Goal: Find specific page/section: Find specific page/section

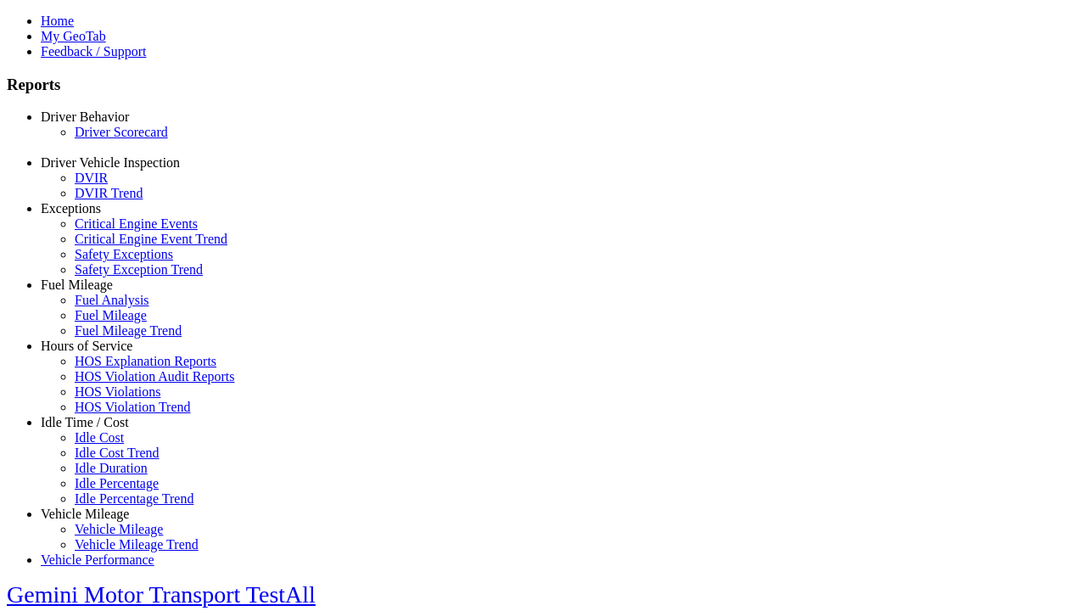
click at [110, 139] on link "Driver Scorecard" at bounding box center [121, 132] width 93 height 14
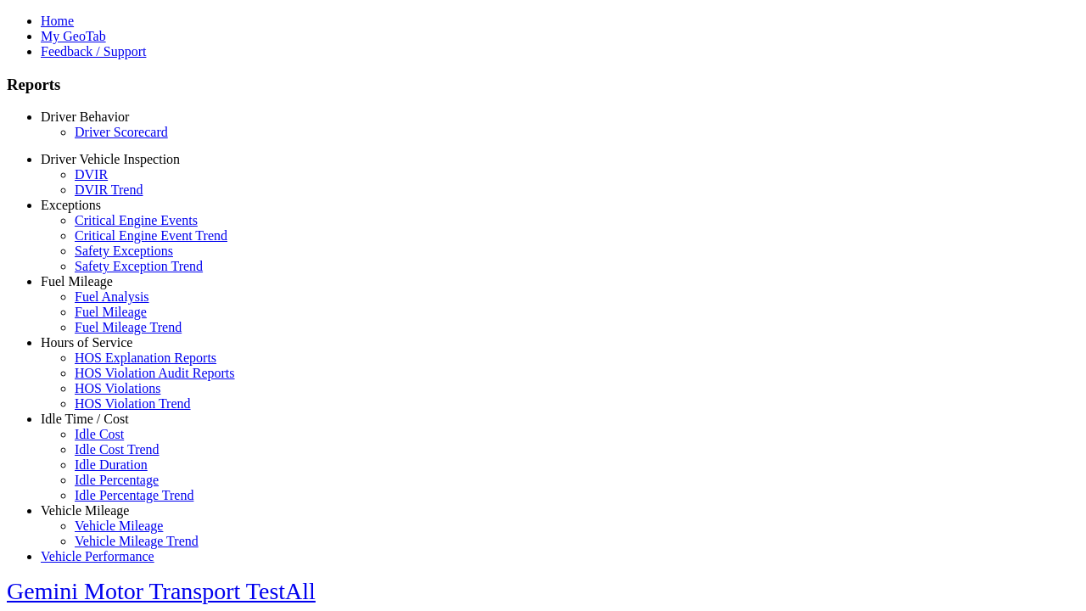
scroll to position [355, 0]
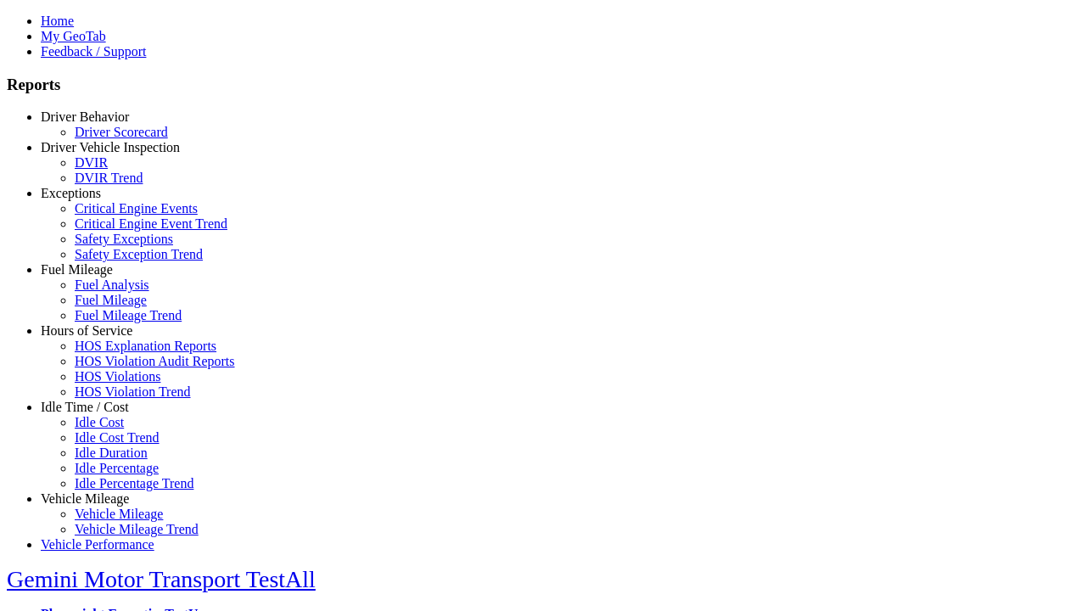
select select
